Goal: Register for event/course

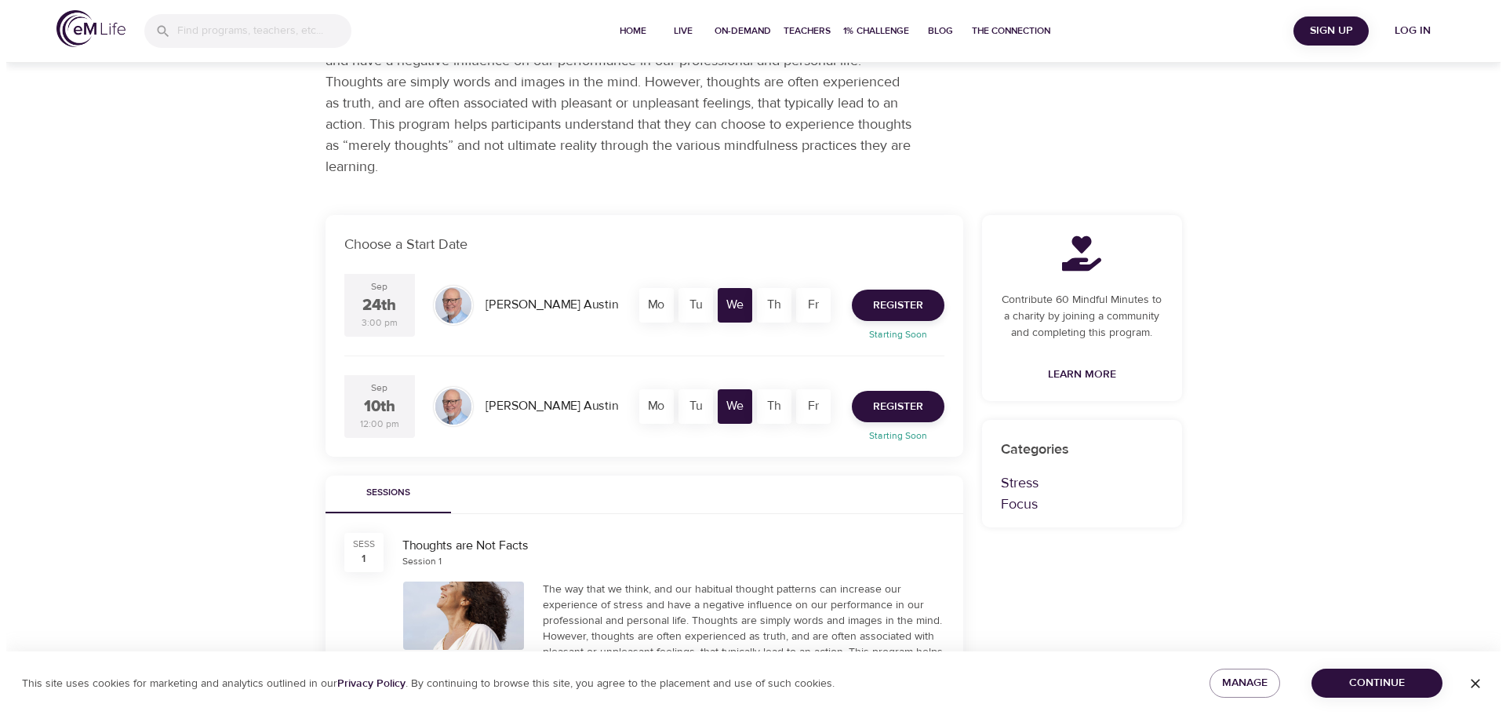
scroll to position [127, 0]
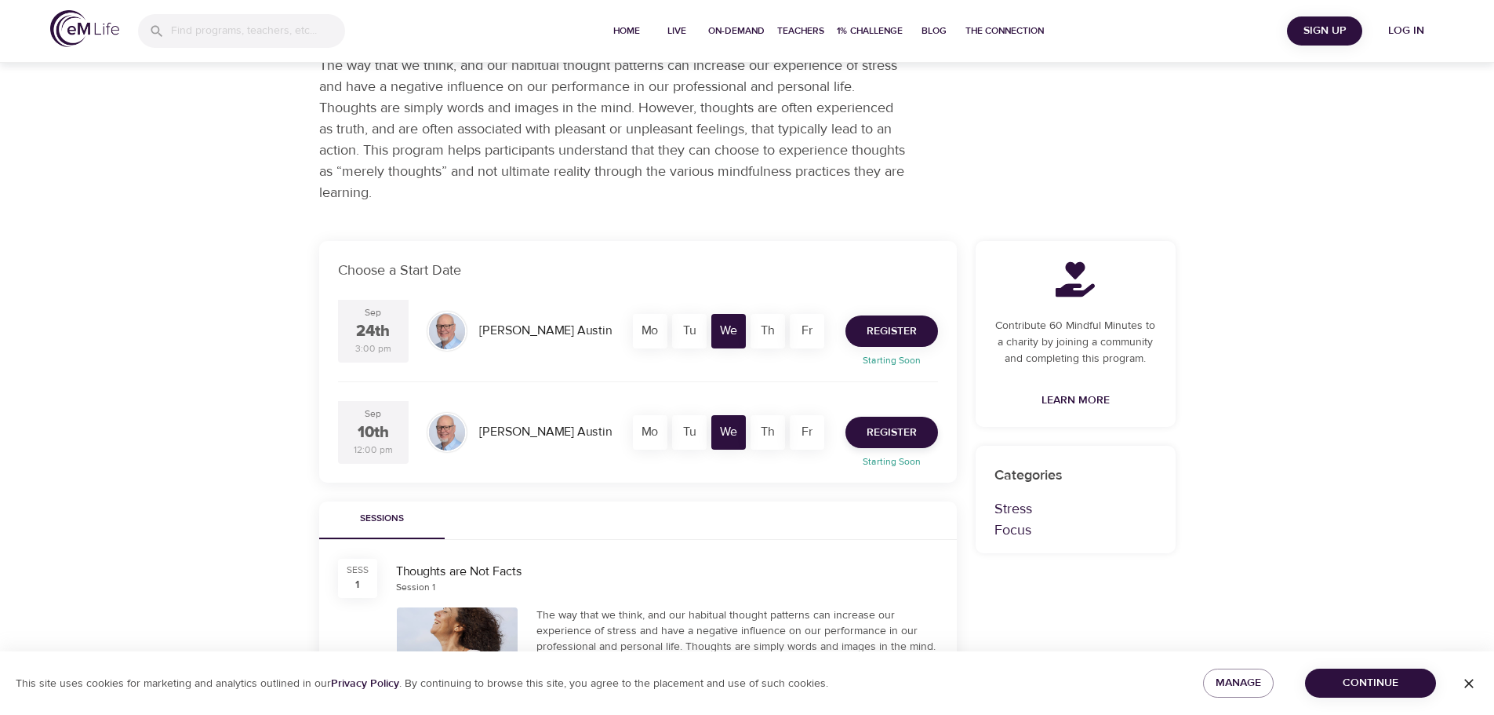
click at [889, 325] on span "Register" at bounding box center [892, 332] width 50 height 20
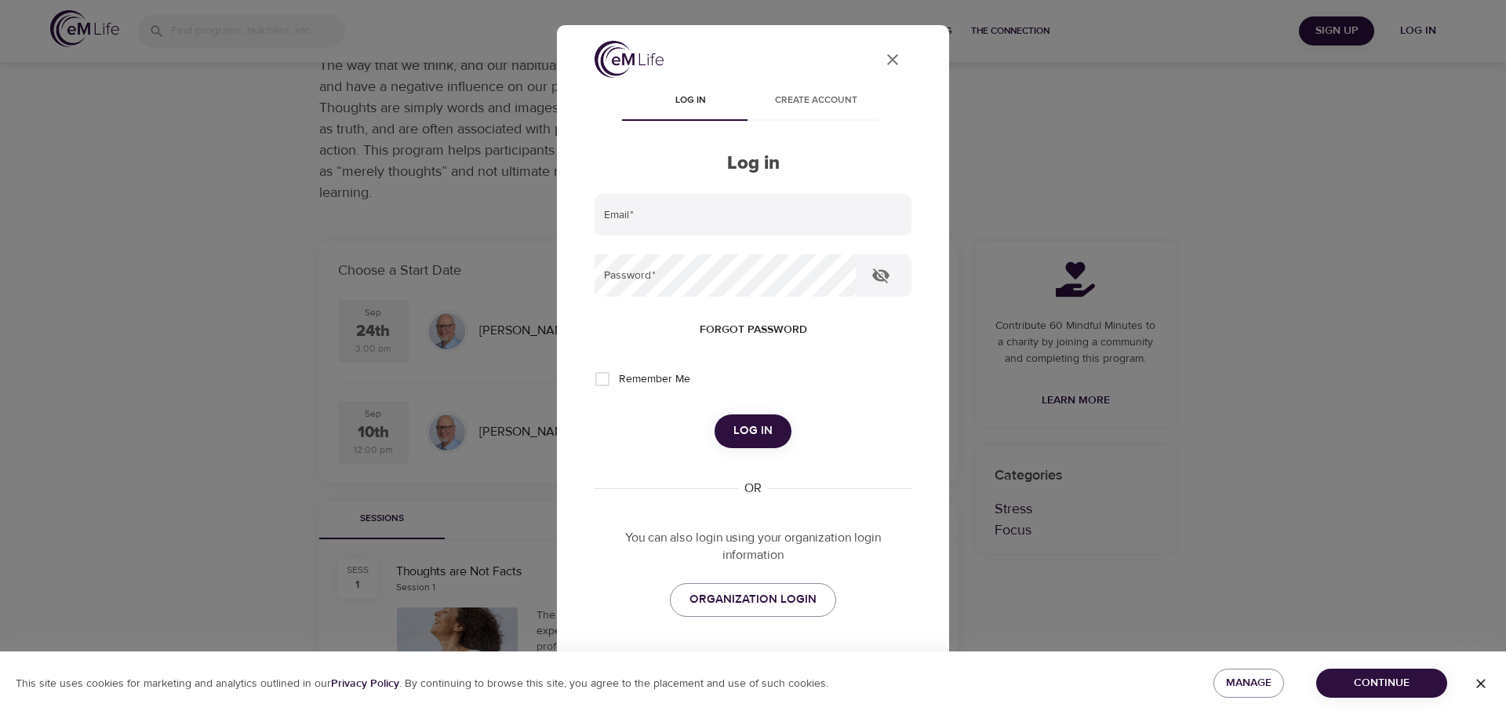
type input "[PERSON_NAME][EMAIL_ADDRESS][PERSON_NAME][DOMAIN_NAME]"
click at [751, 436] on span "Log in" at bounding box center [752, 430] width 39 height 20
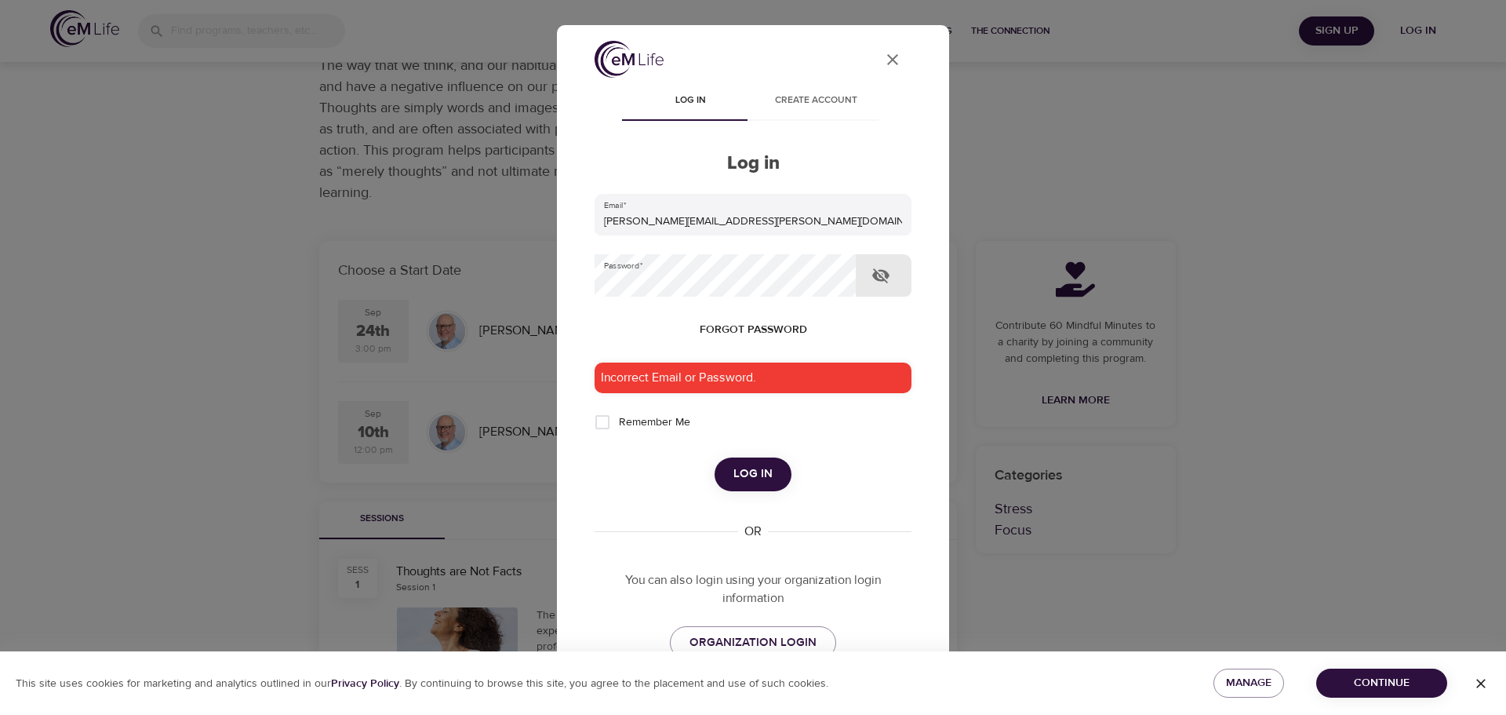
click at [885, 280] on icon "button" at bounding box center [880, 275] width 17 height 15
click at [757, 328] on span "Forgot password" at bounding box center [753, 330] width 107 height 20
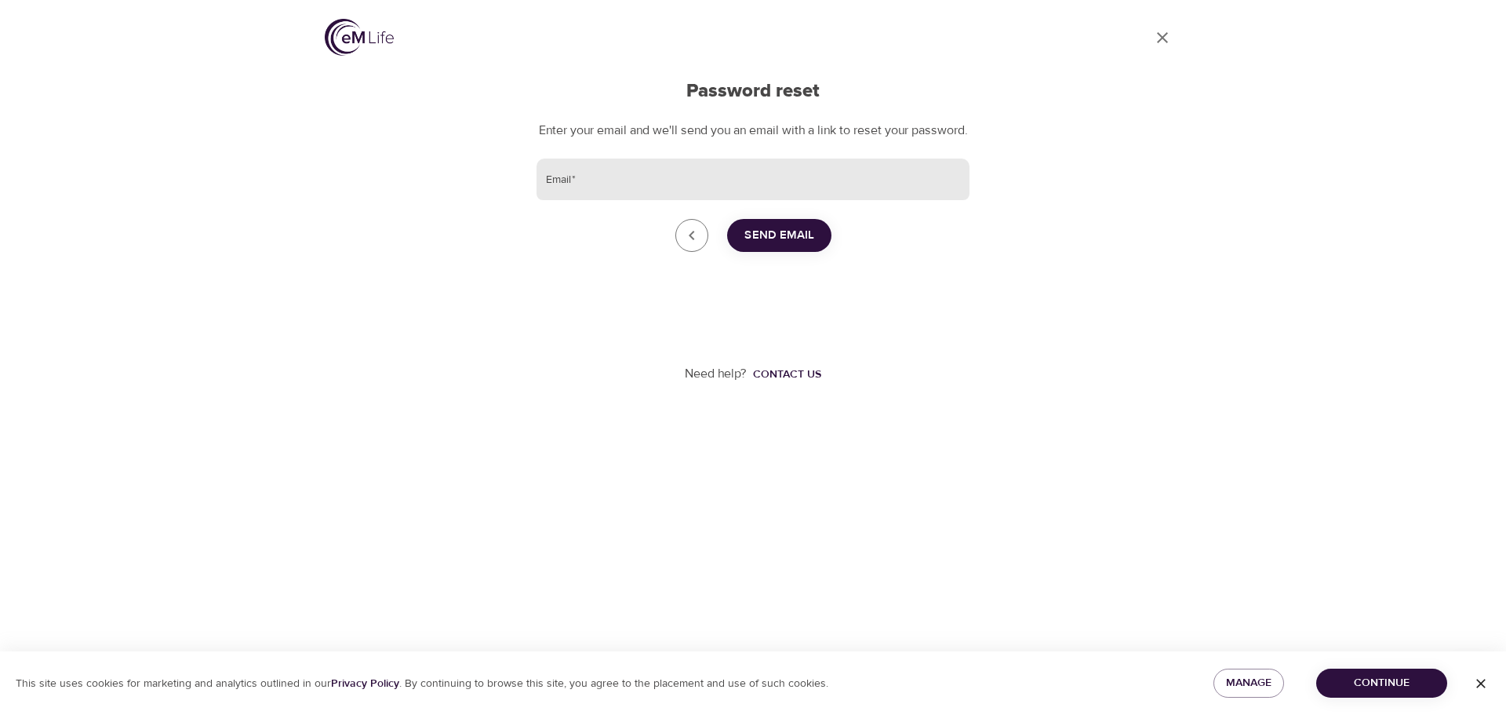
click at [606, 201] on input "Email   *" at bounding box center [752, 179] width 433 height 42
type input "[PERSON_NAME][EMAIL_ADDRESS][PERSON_NAME][DOMAIN_NAME]"
click at [786, 245] on span "Send Email" at bounding box center [779, 235] width 70 height 20
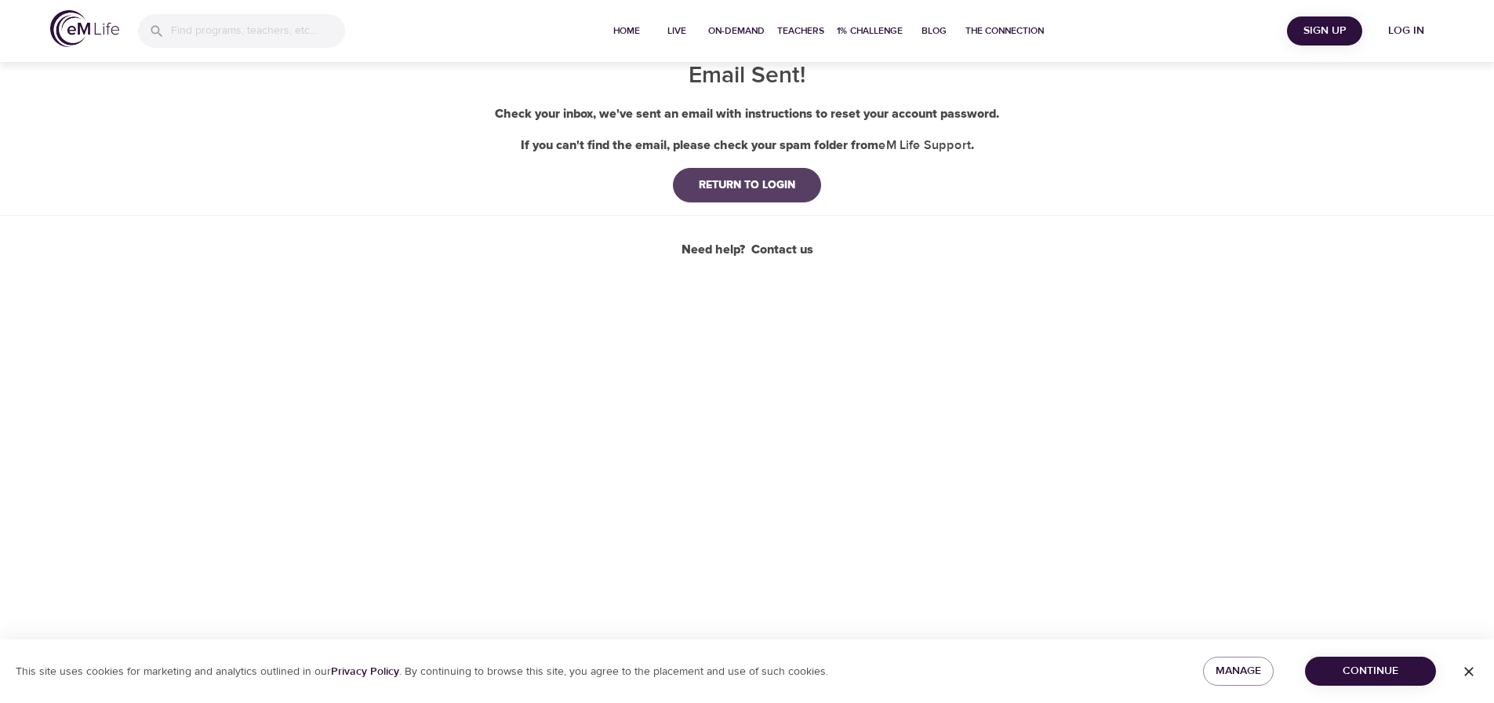
click at [753, 191] on div "RETURN TO LOGIN" at bounding box center [747, 185] width 122 height 16
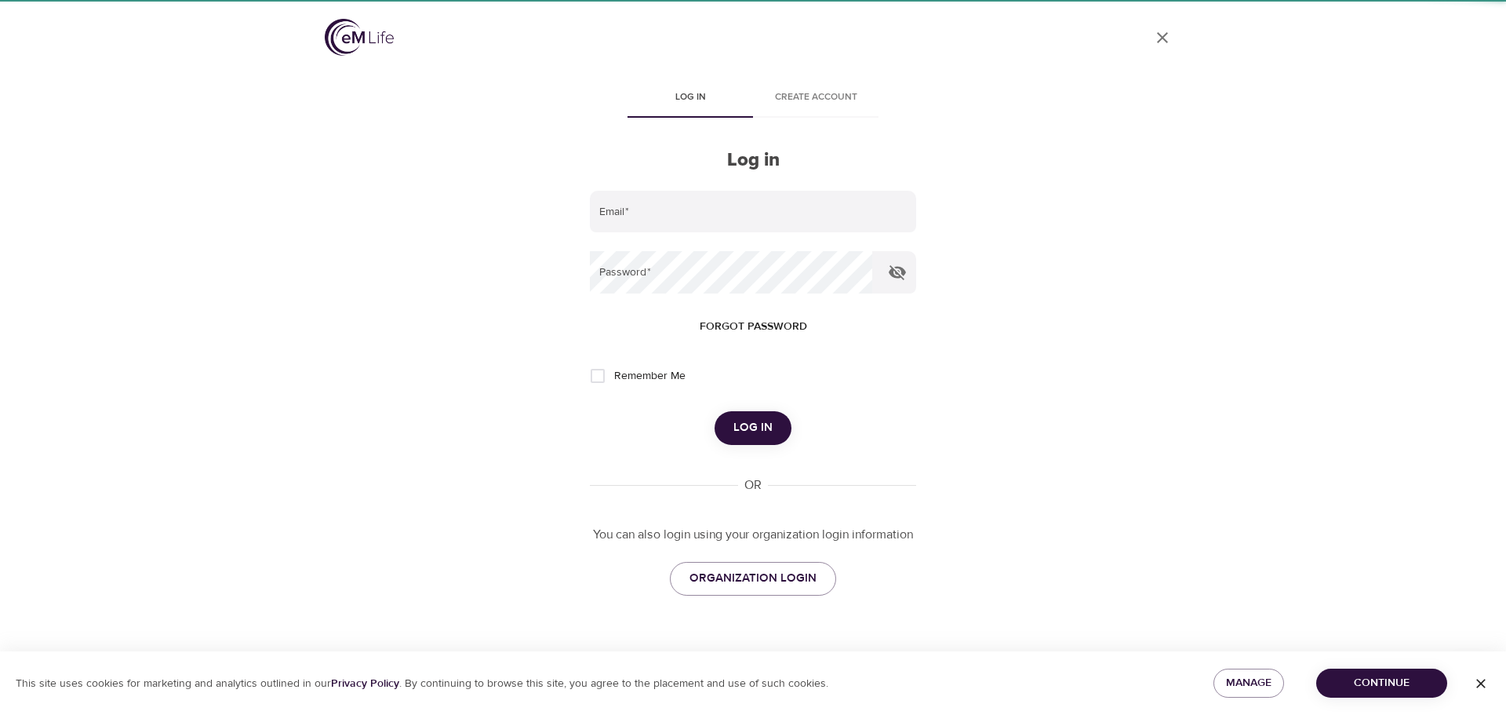
type input "[PERSON_NAME][EMAIL_ADDRESS][PERSON_NAME][DOMAIN_NAME]"
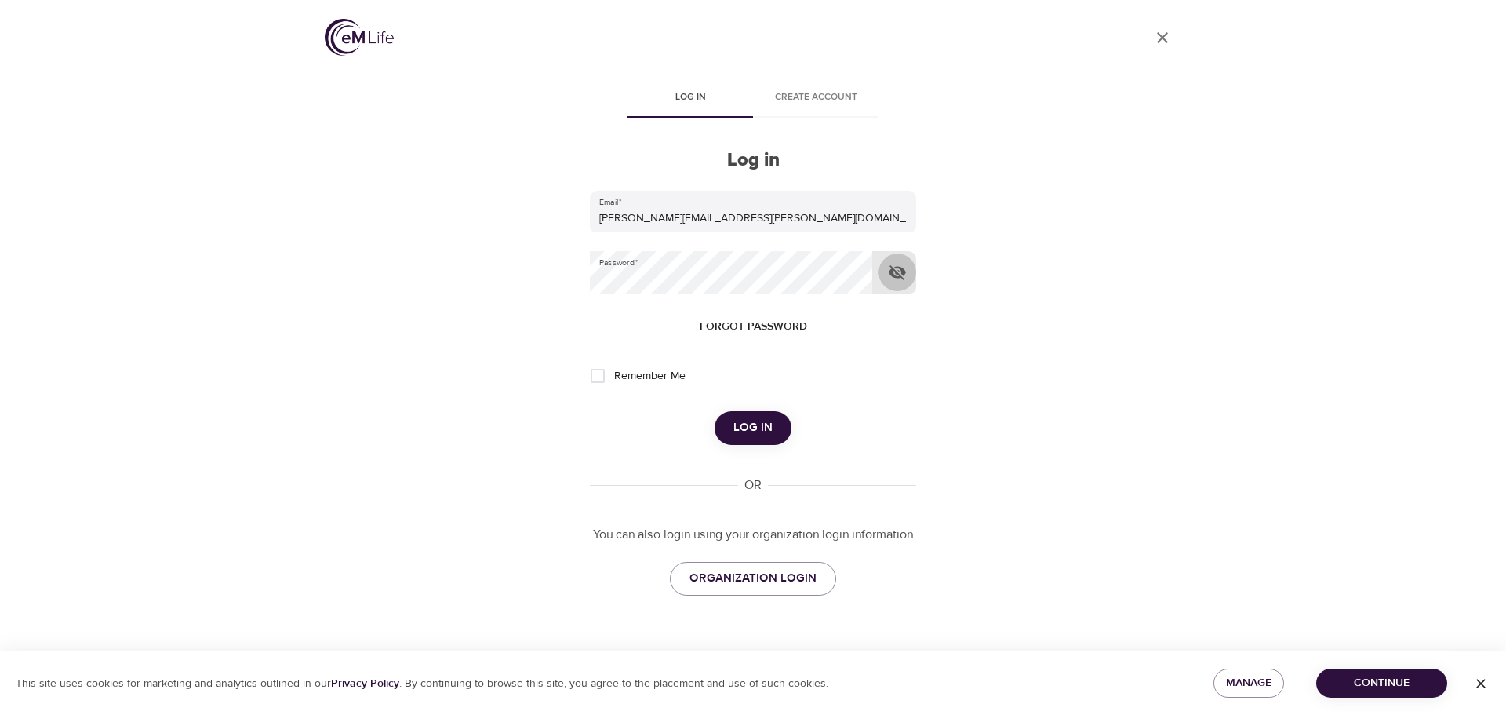
click at [894, 275] on icon "button" at bounding box center [897, 272] width 17 height 15
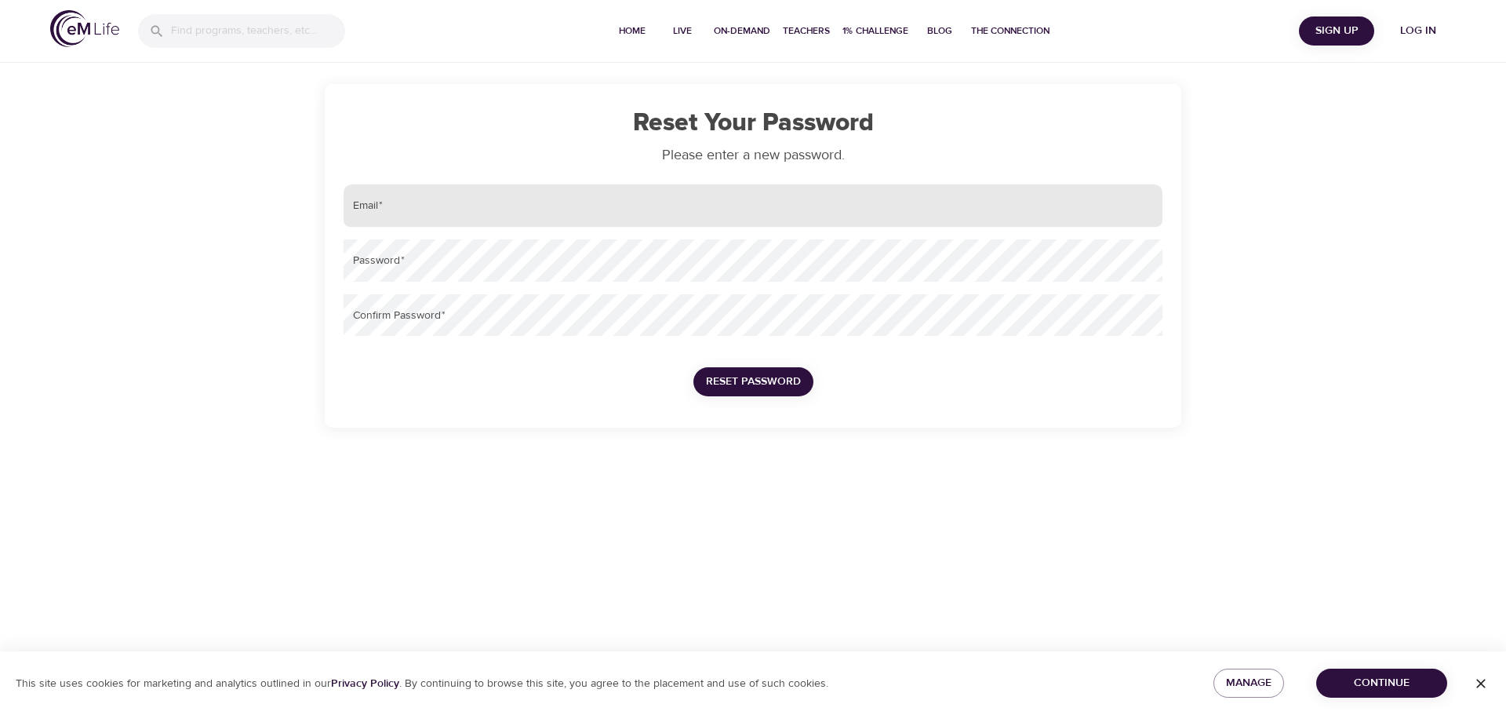
click at [407, 195] on input "email" at bounding box center [753, 205] width 819 height 42
type input "[PERSON_NAME][EMAIL_ADDRESS][PERSON_NAME][DOMAIN_NAME]"
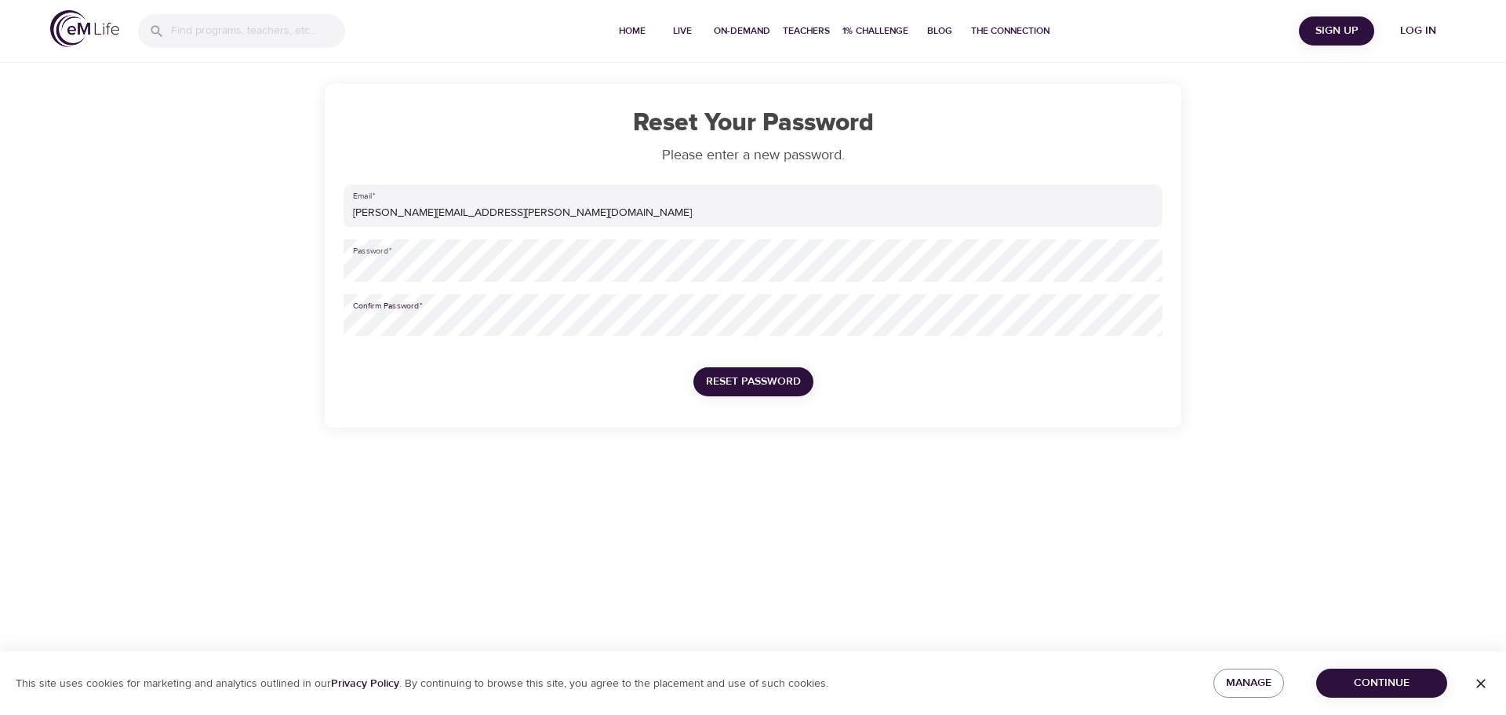
click at [356, 391] on div "Email   * rosanne.m.hoats@amexgbt.com Password   * Confirm Password   * Reset P…" at bounding box center [752, 299] width 831 height 242
click at [728, 382] on span "Reset Password" at bounding box center [753, 382] width 95 height 20
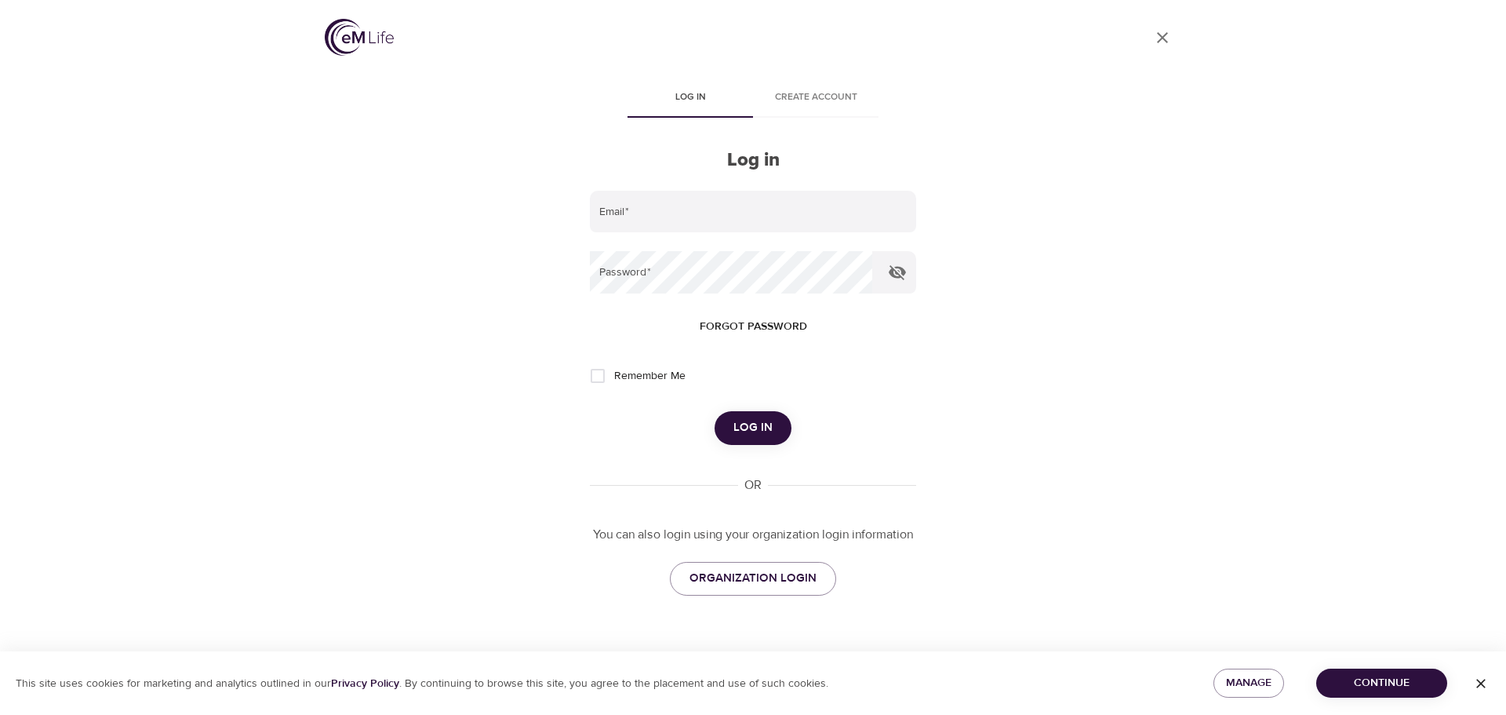
type input "[PERSON_NAME][EMAIL_ADDRESS][PERSON_NAME][DOMAIN_NAME]"
click at [901, 274] on icon "button" at bounding box center [897, 272] width 17 height 15
click at [899, 271] on icon "button" at bounding box center [897, 273] width 17 height 12
click at [593, 374] on input "Remember Me" at bounding box center [597, 375] width 33 height 33
checkbox input "true"
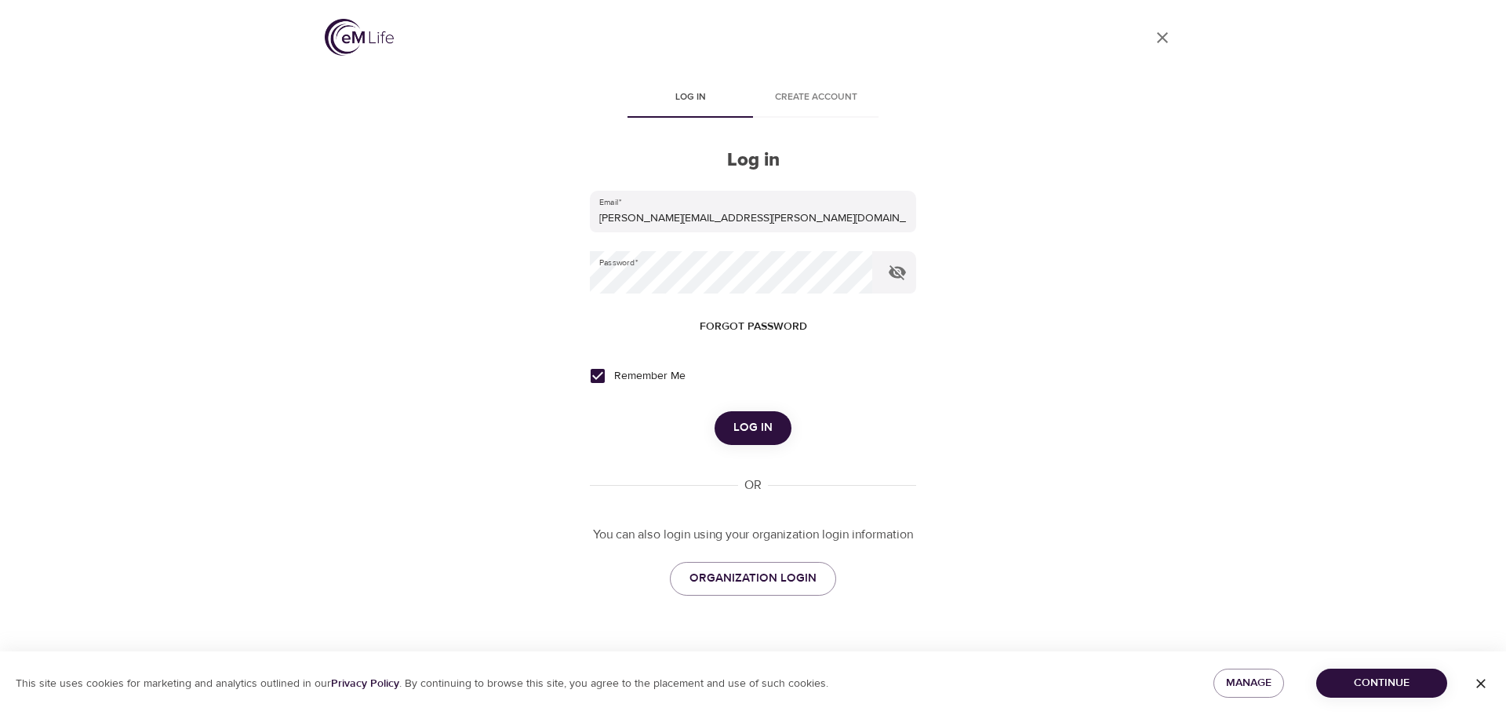
click at [754, 420] on span "Log in" at bounding box center [752, 427] width 39 height 20
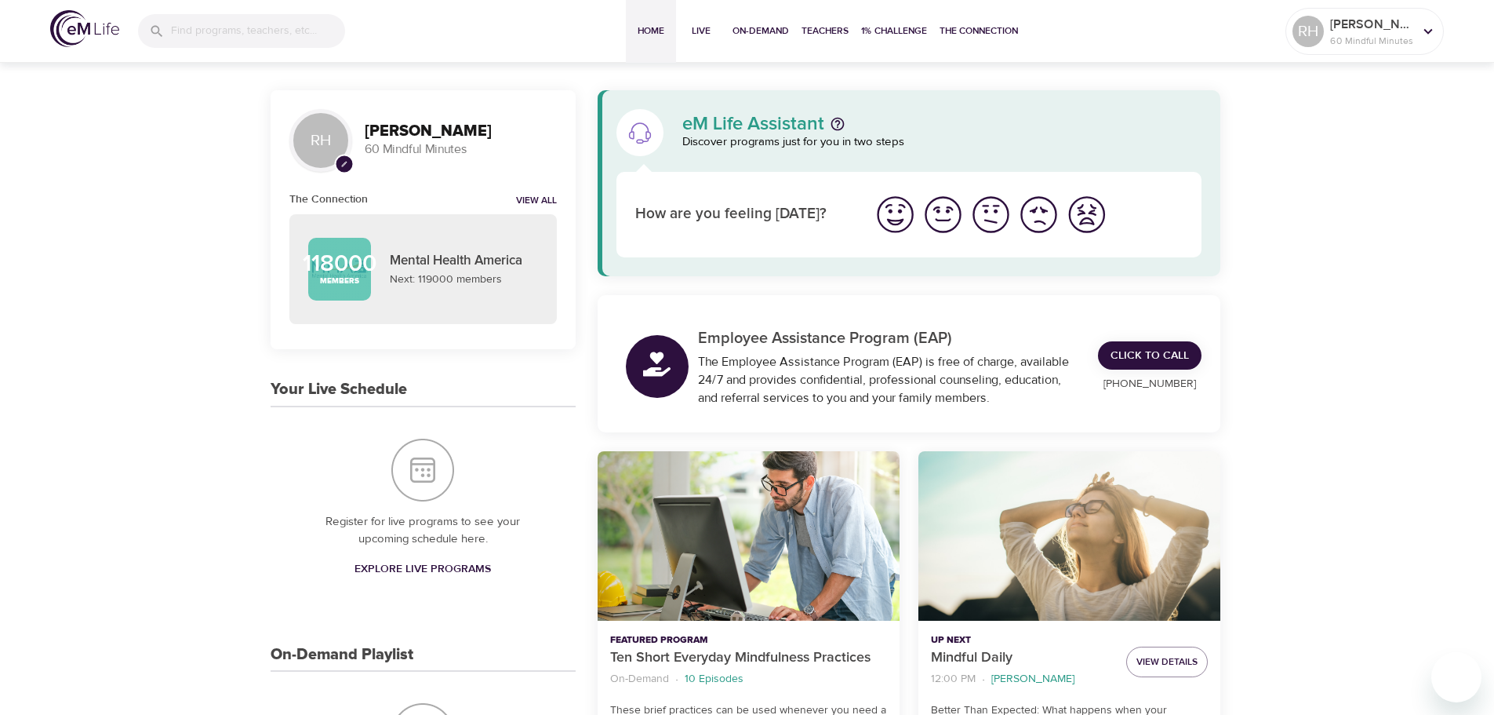
click at [896, 216] on img "I'm feeling great" at bounding box center [895, 214] width 43 height 43
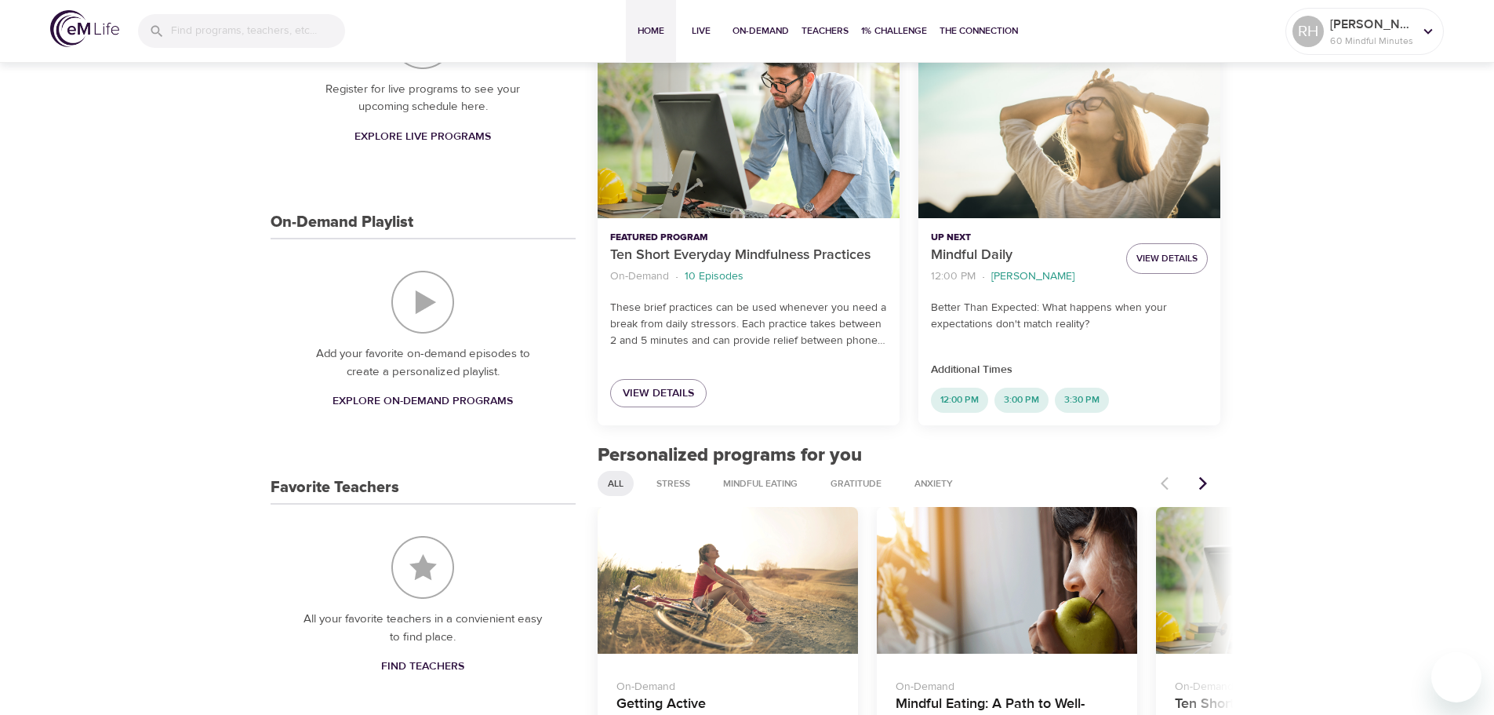
scroll to position [392, 0]
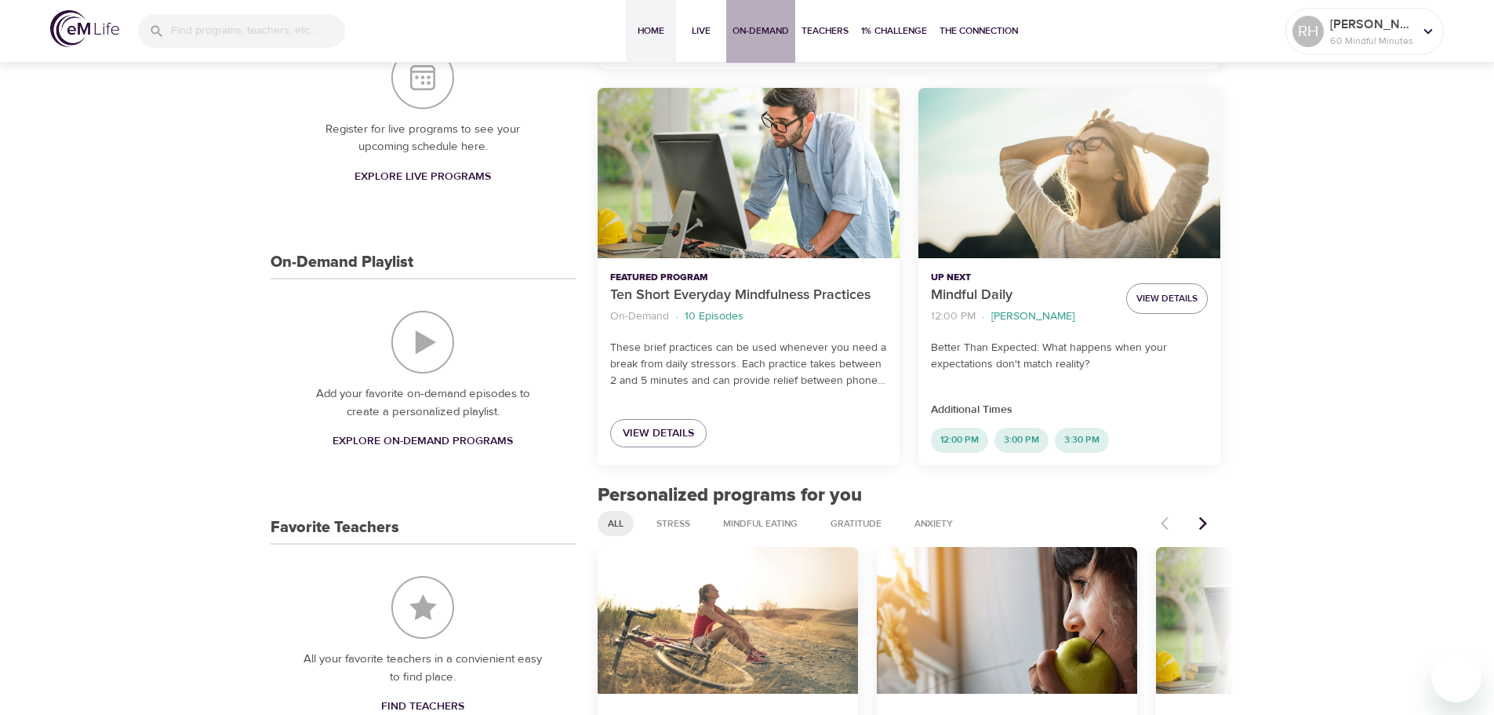
click at [765, 32] on span "On-Demand" at bounding box center [761, 31] width 56 height 16
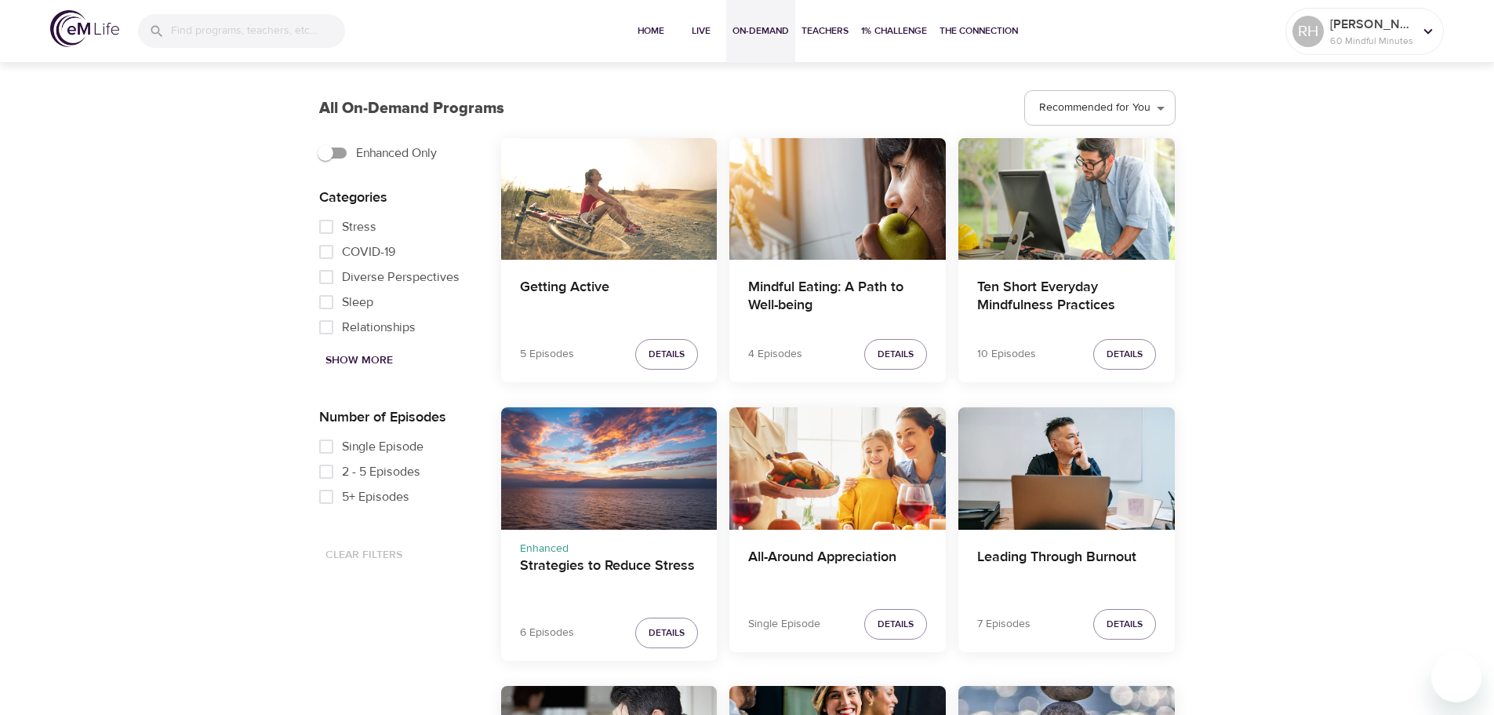
scroll to position [506, 0]
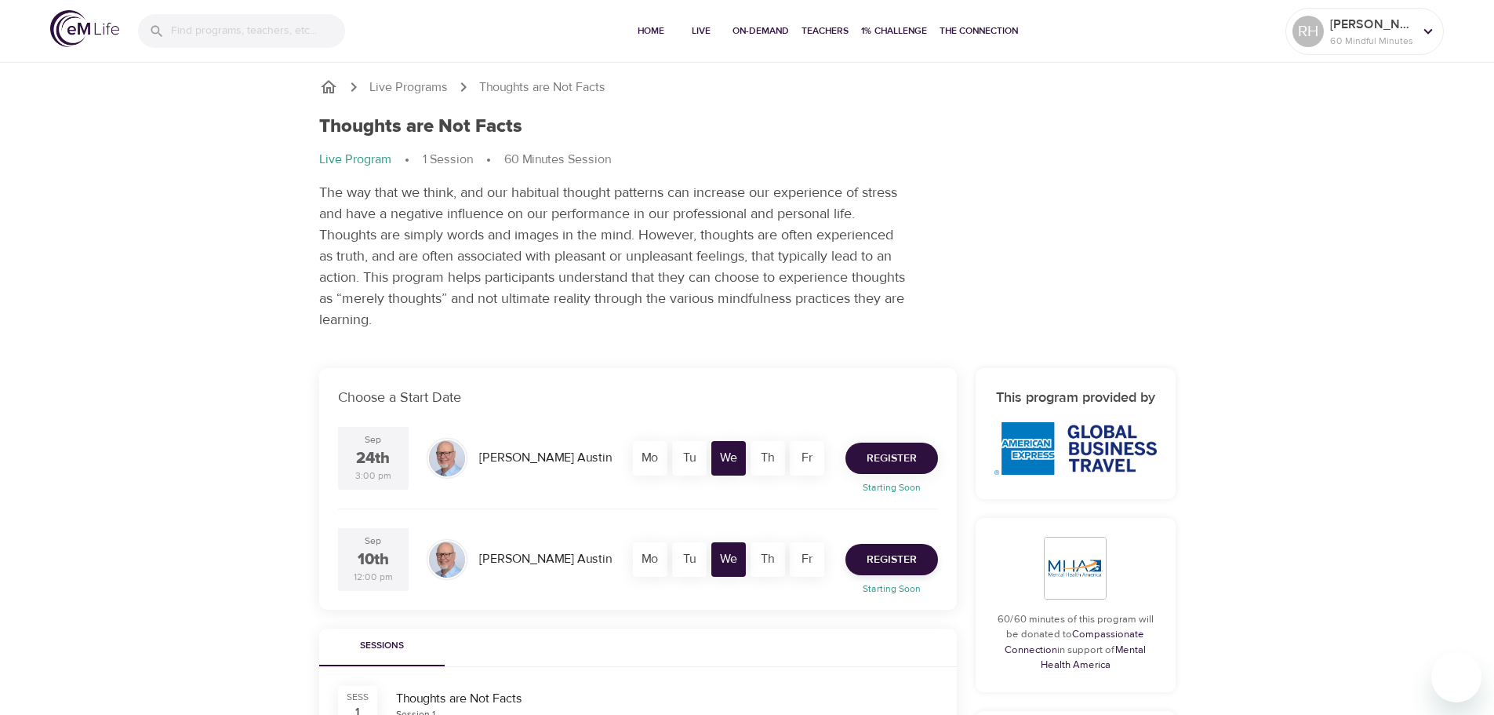
click at [886, 456] on span "Register" at bounding box center [892, 459] width 50 height 20
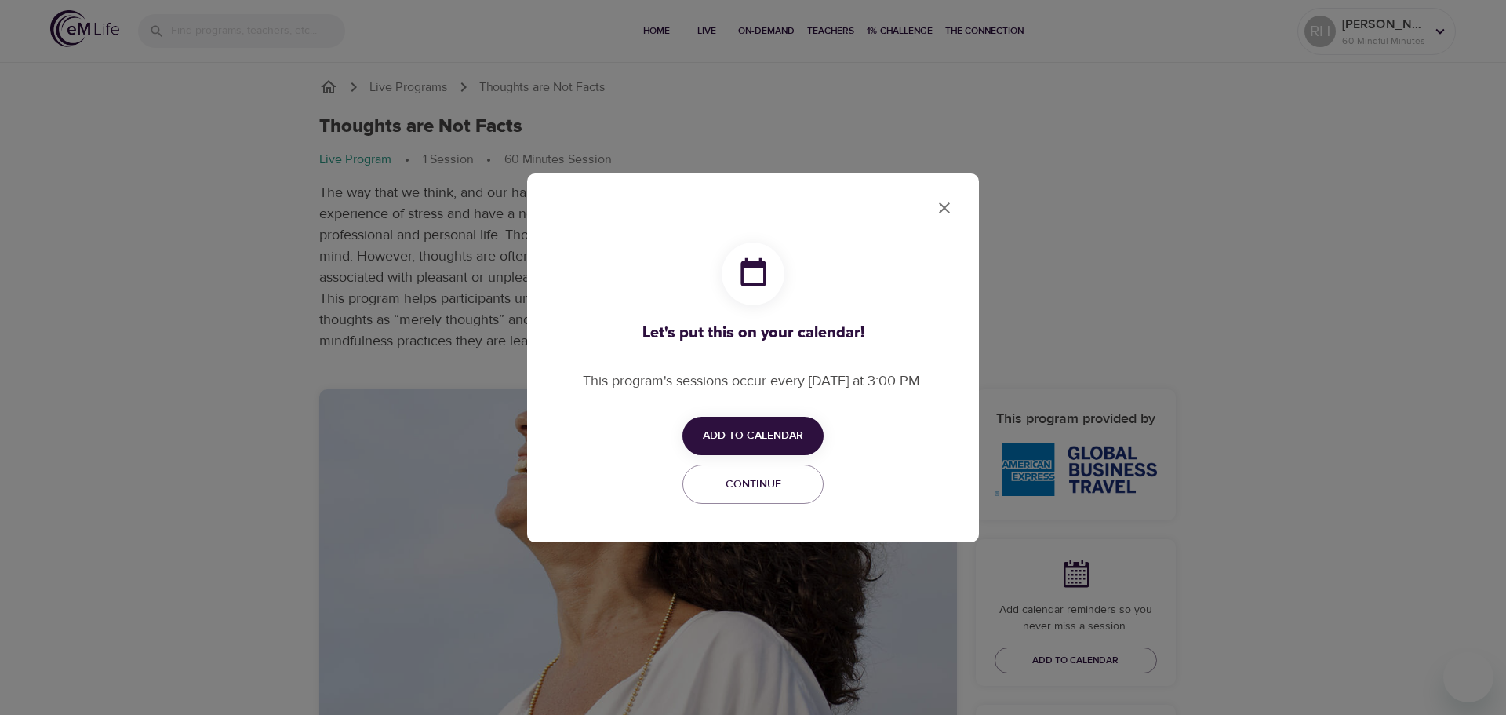
checkbox input "true"
click at [762, 427] on span "Add to Calendar" at bounding box center [753, 436] width 100 height 20
click at [780, 500] on span "Outlook" at bounding box center [763, 496] width 49 height 21
click at [943, 207] on div at bounding box center [753, 357] width 1506 height 715
click at [940, 209] on icon "close" at bounding box center [944, 207] width 19 height 19
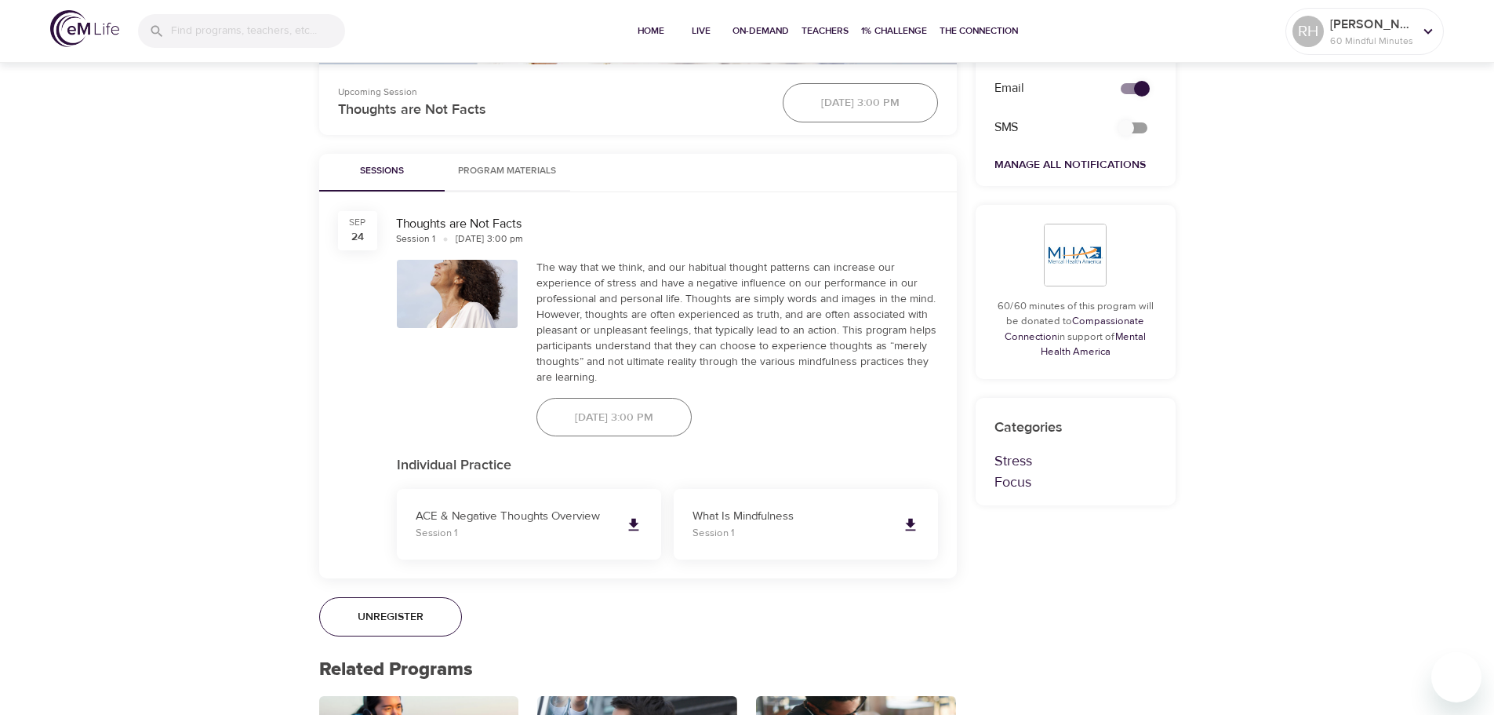
scroll to position [692, 0]
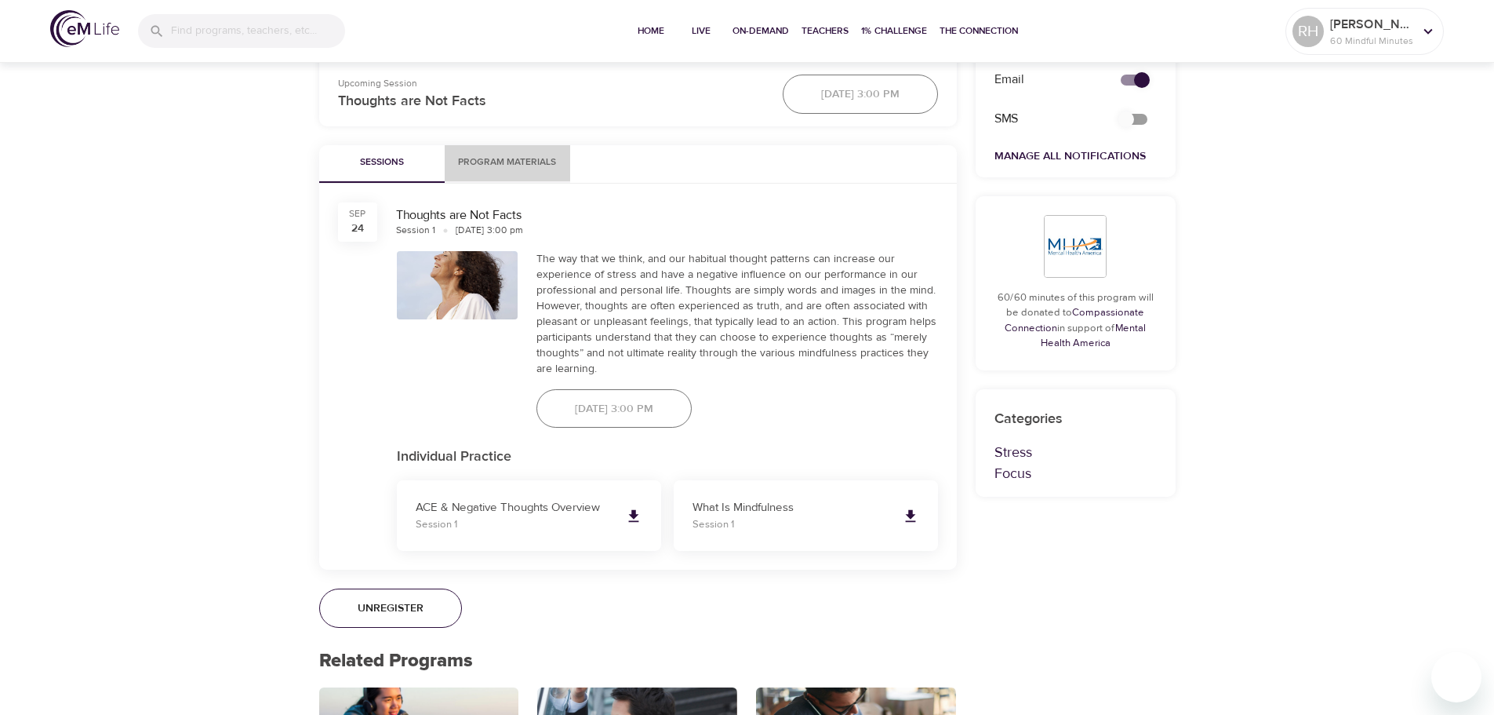
click at [508, 159] on span "Program Materials" at bounding box center [507, 163] width 107 height 16
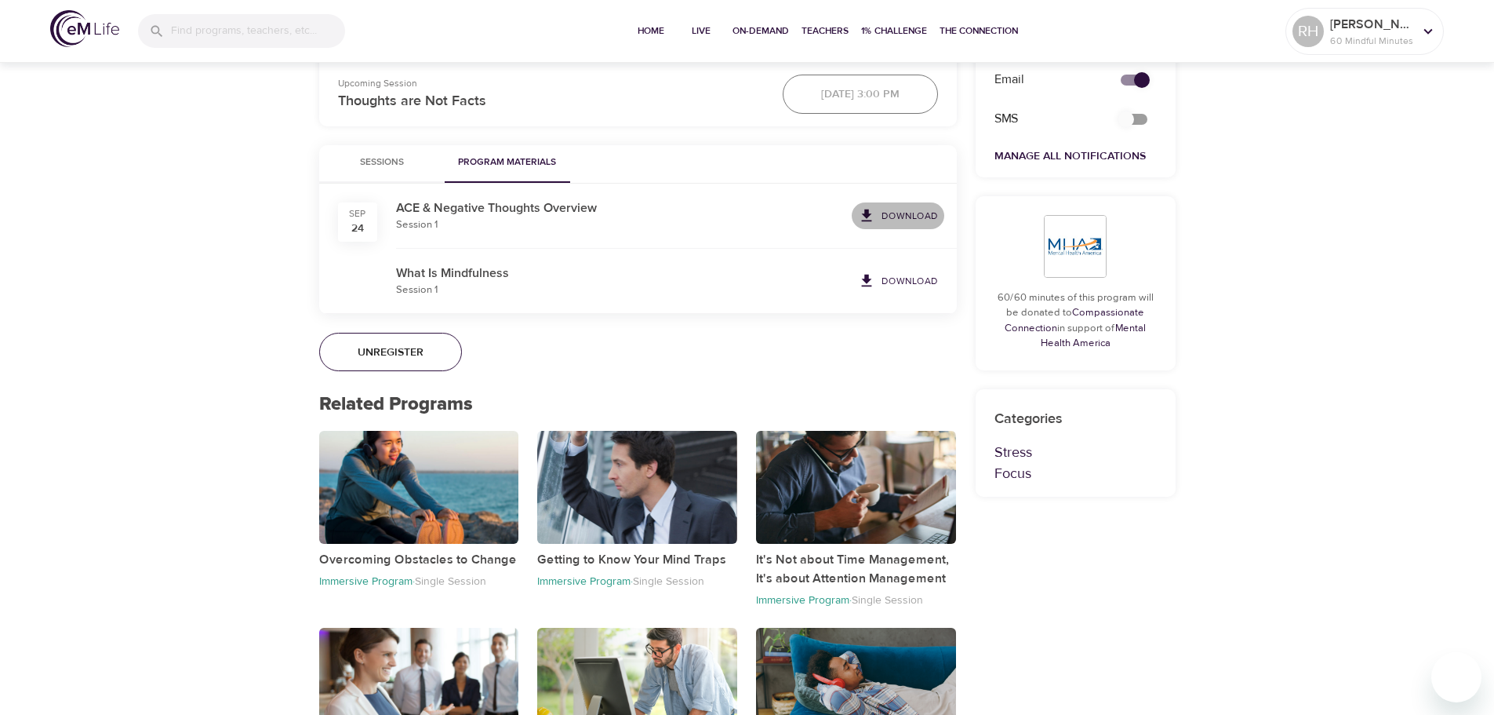
click at [913, 216] on p "Download" at bounding box center [910, 216] width 56 height 14
click at [900, 278] on p "Download" at bounding box center [910, 281] width 56 height 14
